Goal: Task Accomplishment & Management: Manage account settings

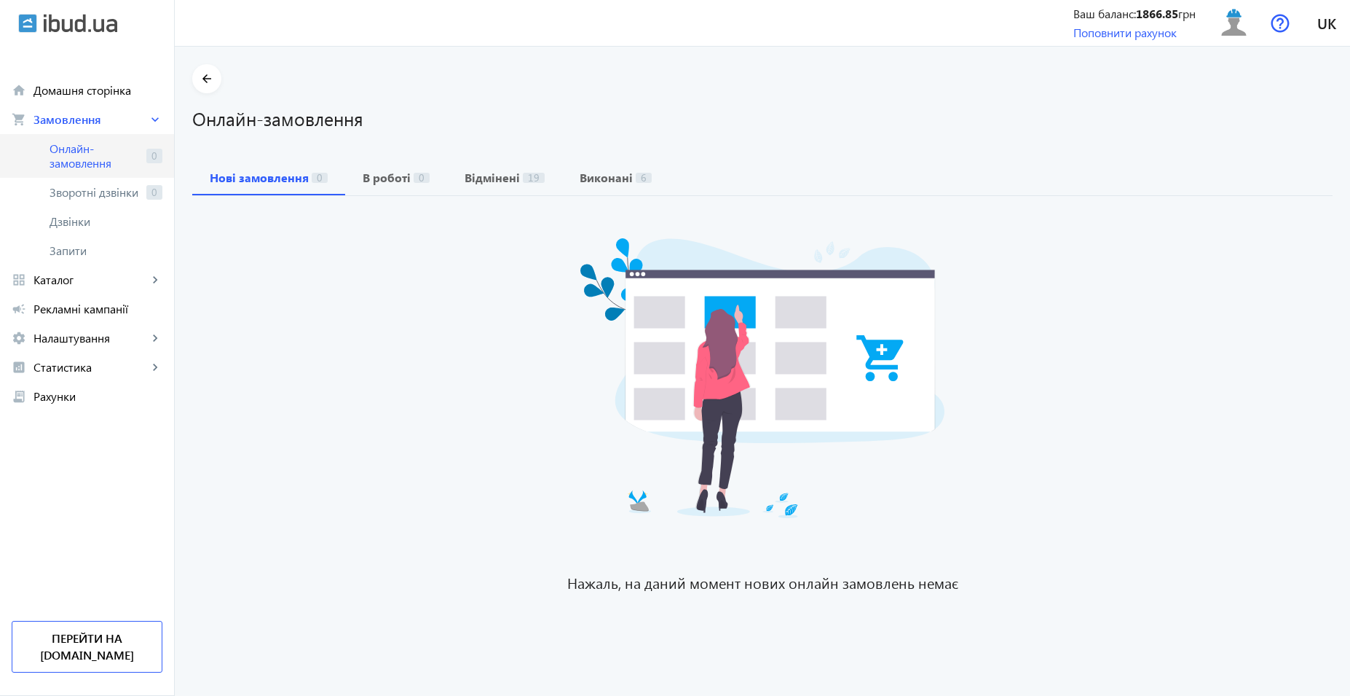
click at [85, 152] on span "Онлайн-замовлення" at bounding box center [95, 155] width 91 height 29
click at [103, 149] on span "Онлайн-замовлення" at bounding box center [95, 155] width 91 height 29
click at [93, 312] on span "Рекламні кампанії" at bounding box center [98, 309] width 129 height 15
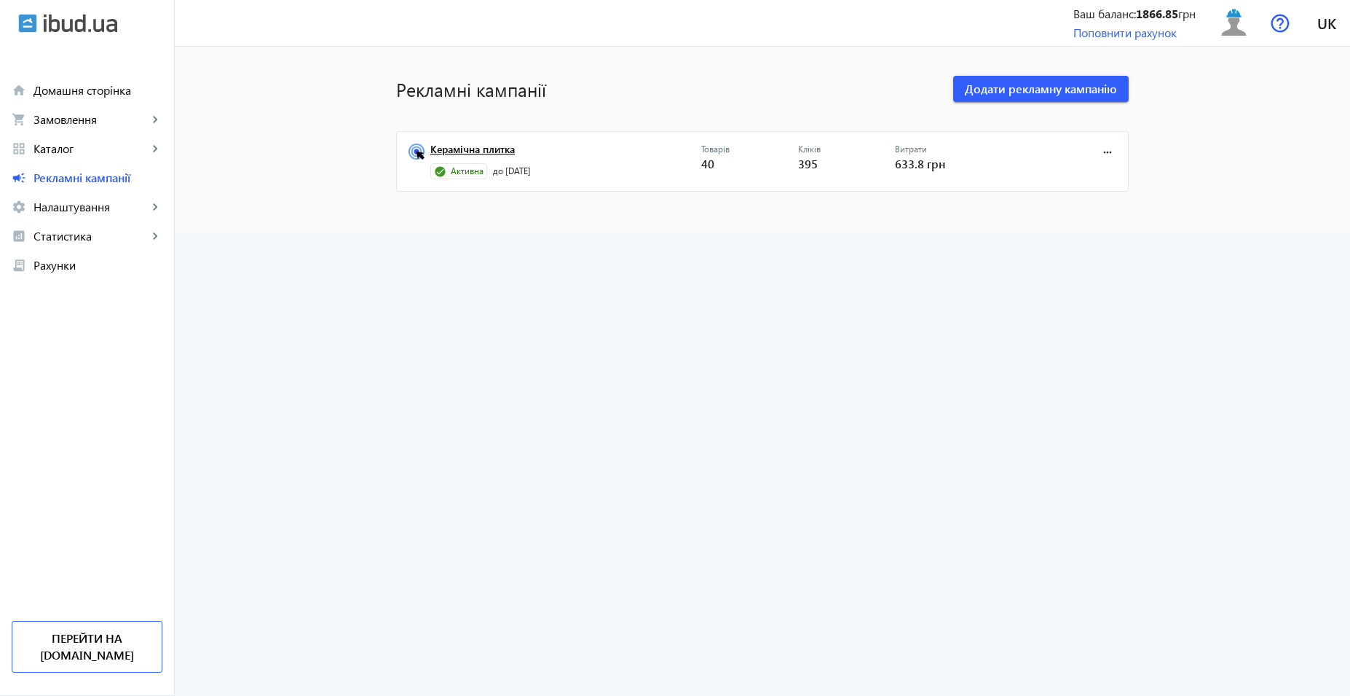
click at [463, 143] on link "Керамічна плитка" at bounding box center [565, 153] width 271 height 20
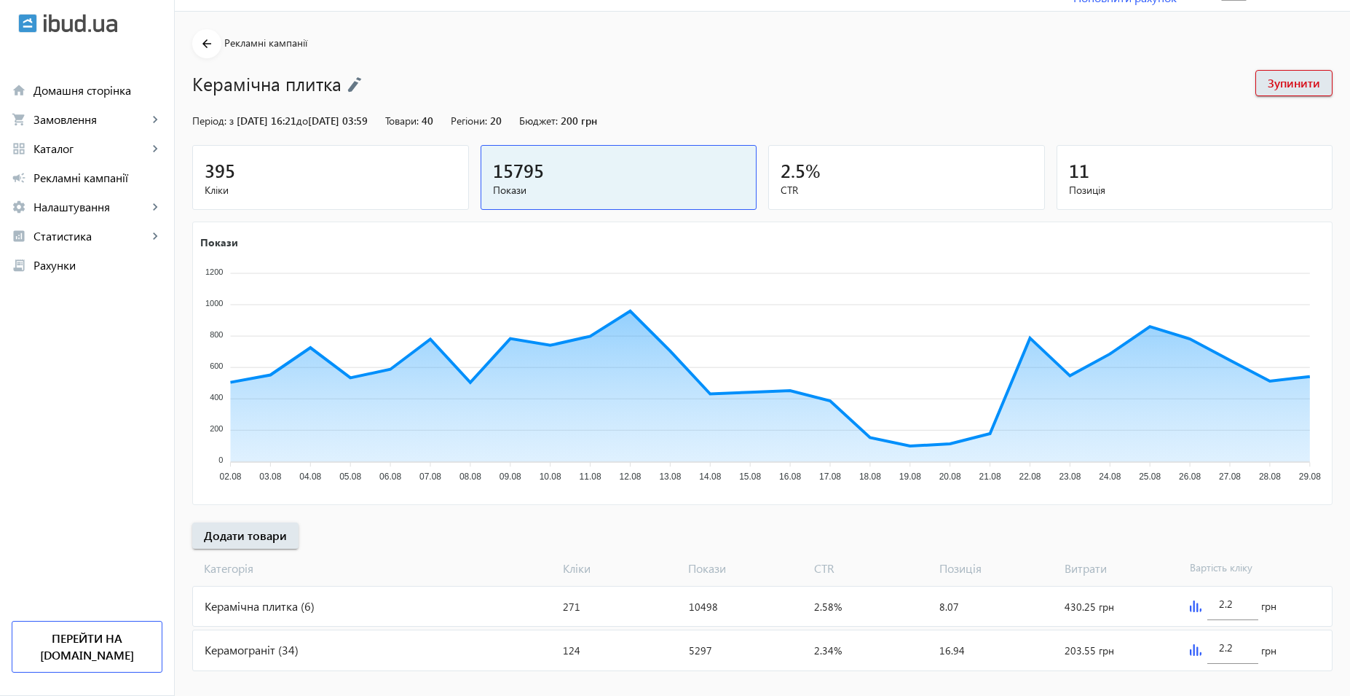
scroll to position [54, 0]
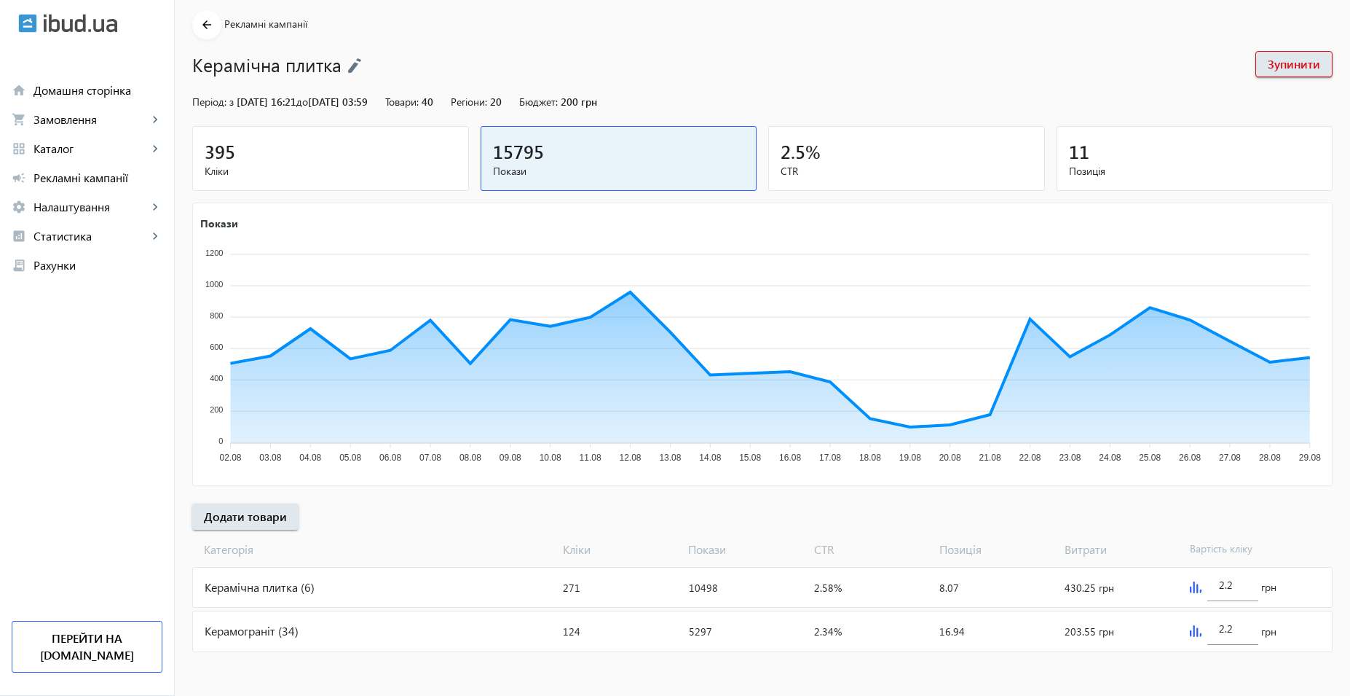
click at [293, 629] on div "Керамограніт (34)" at bounding box center [375, 630] width 364 height 39
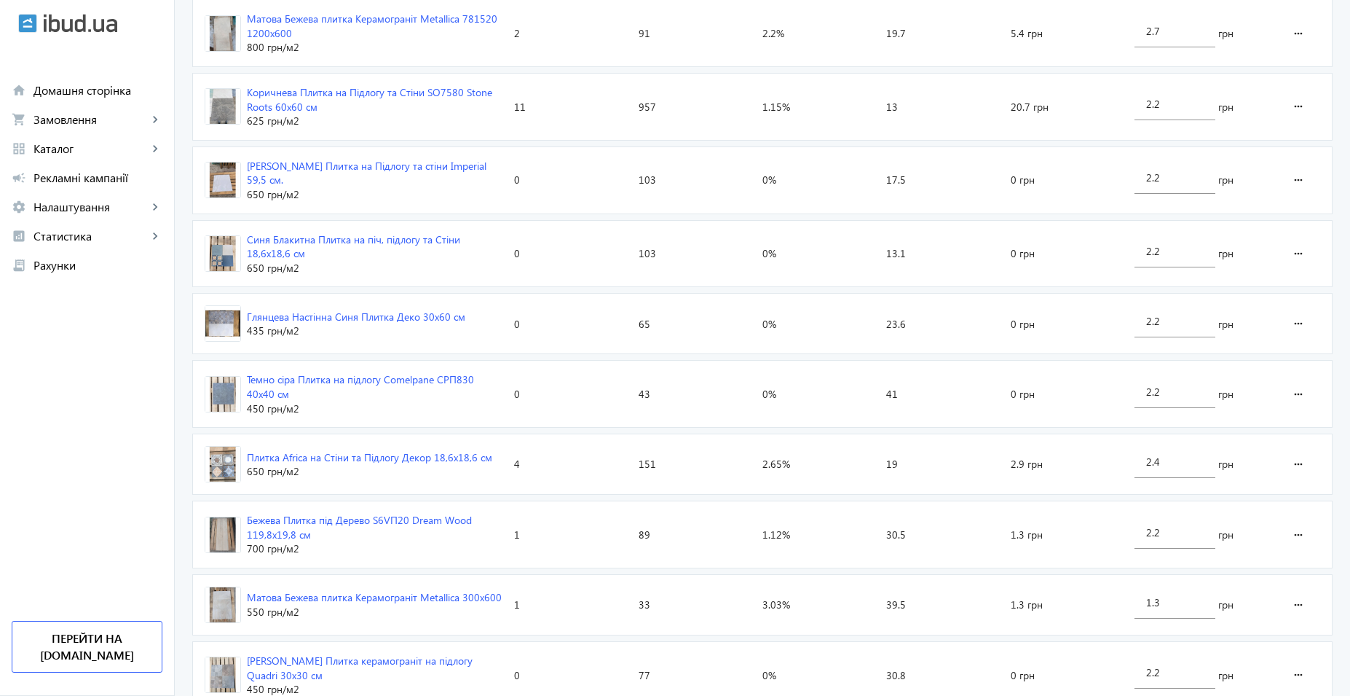
scroll to position [2093, 0]
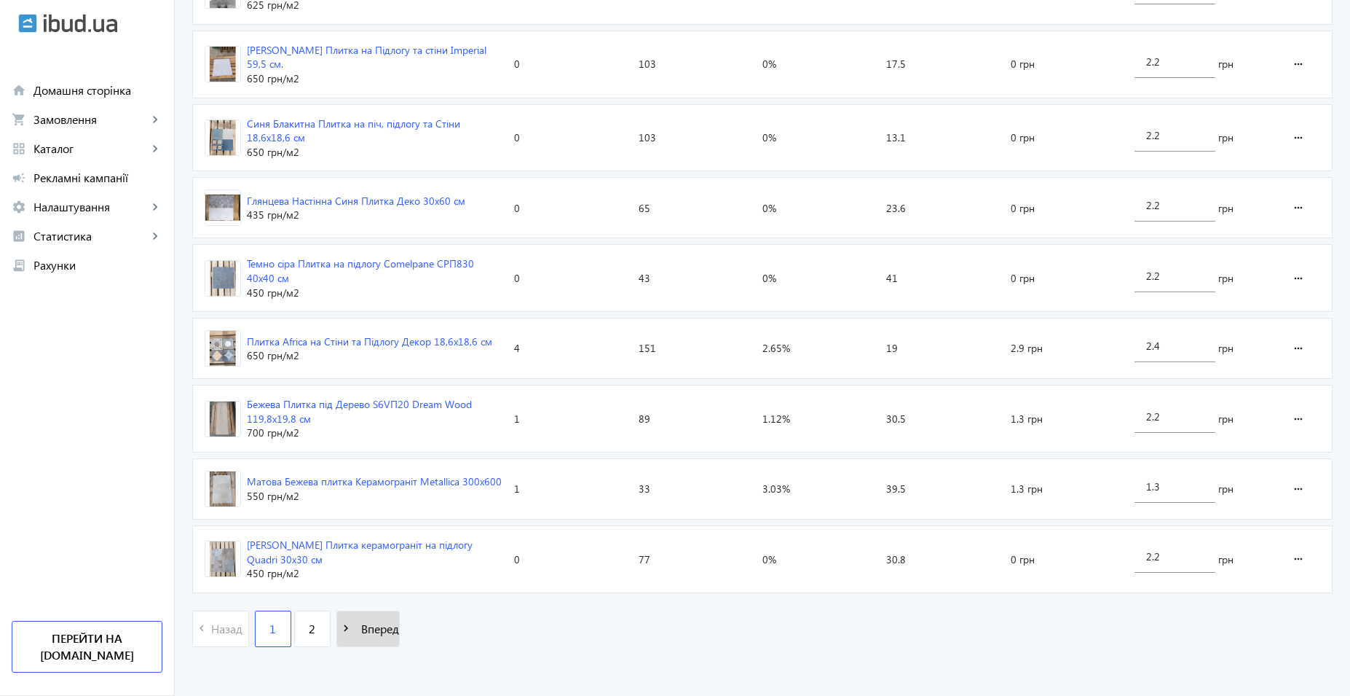
click at [342, 631] on mat-icon "navigate_next" at bounding box center [346, 628] width 18 height 18
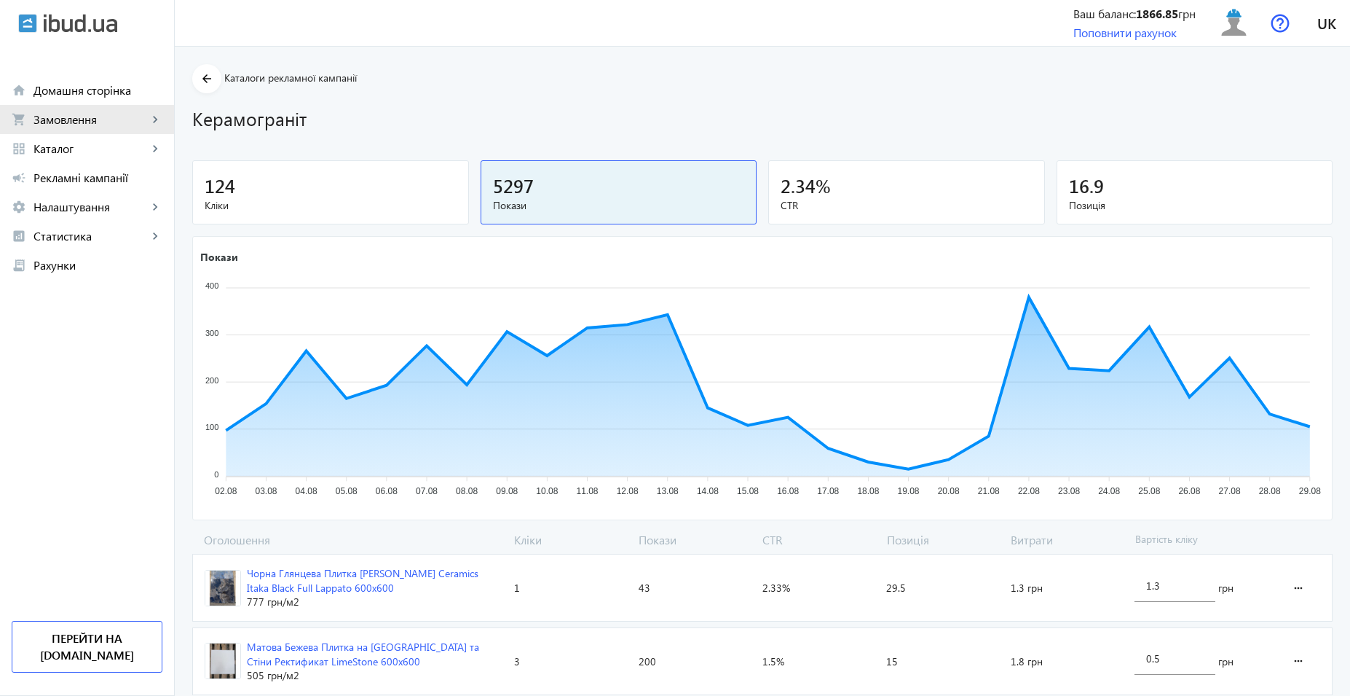
click at [74, 128] on link "shopping_cart Замовлення keyboard_arrow_right" at bounding box center [87, 119] width 174 height 29
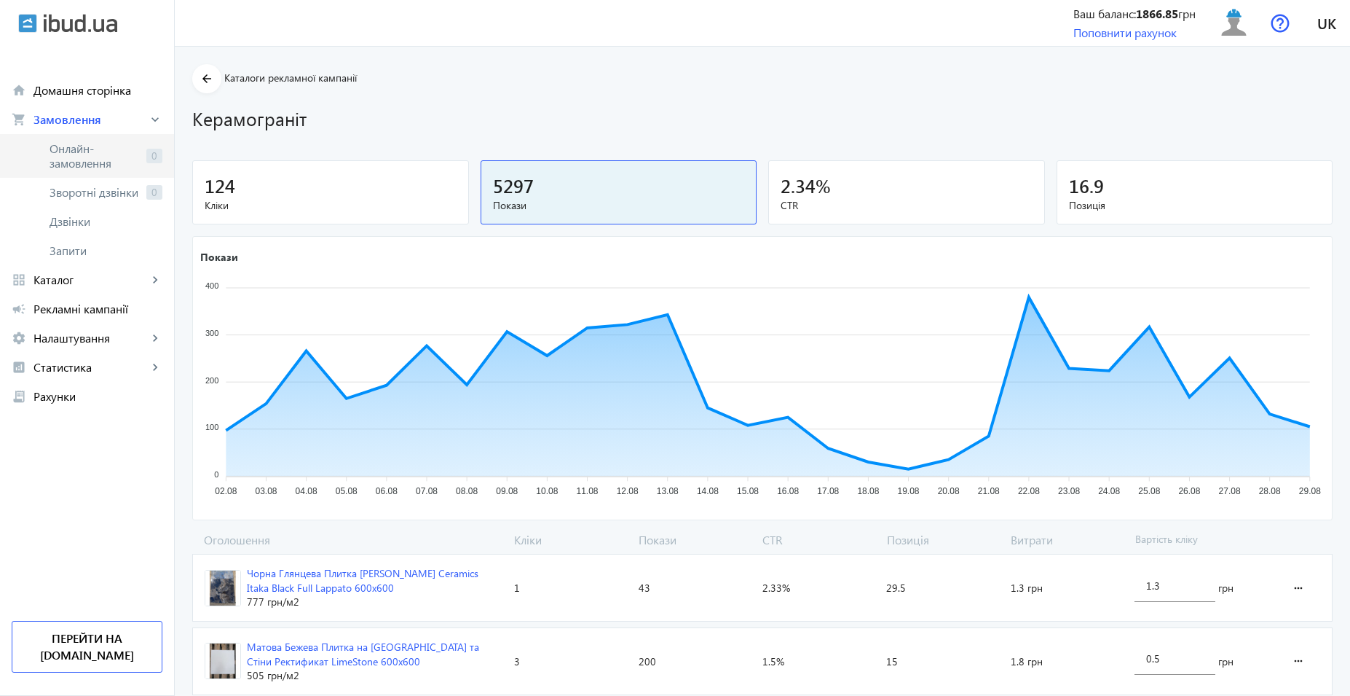
click at [83, 153] on span "Онлайн-замовлення" at bounding box center [95, 155] width 91 height 29
